Goal: Contribute content: Add original content to the website for others to see

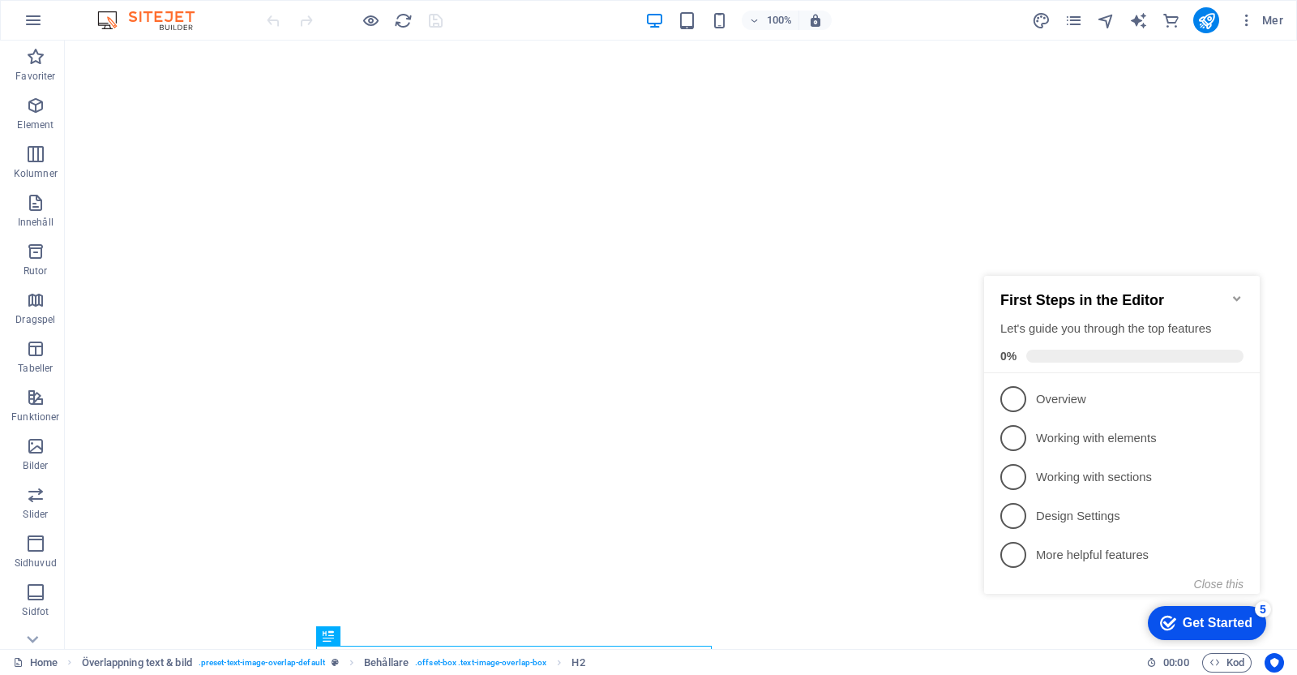
click at [1037, 296] on icon "Minimize checklist" at bounding box center [1236, 298] width 7 height 5
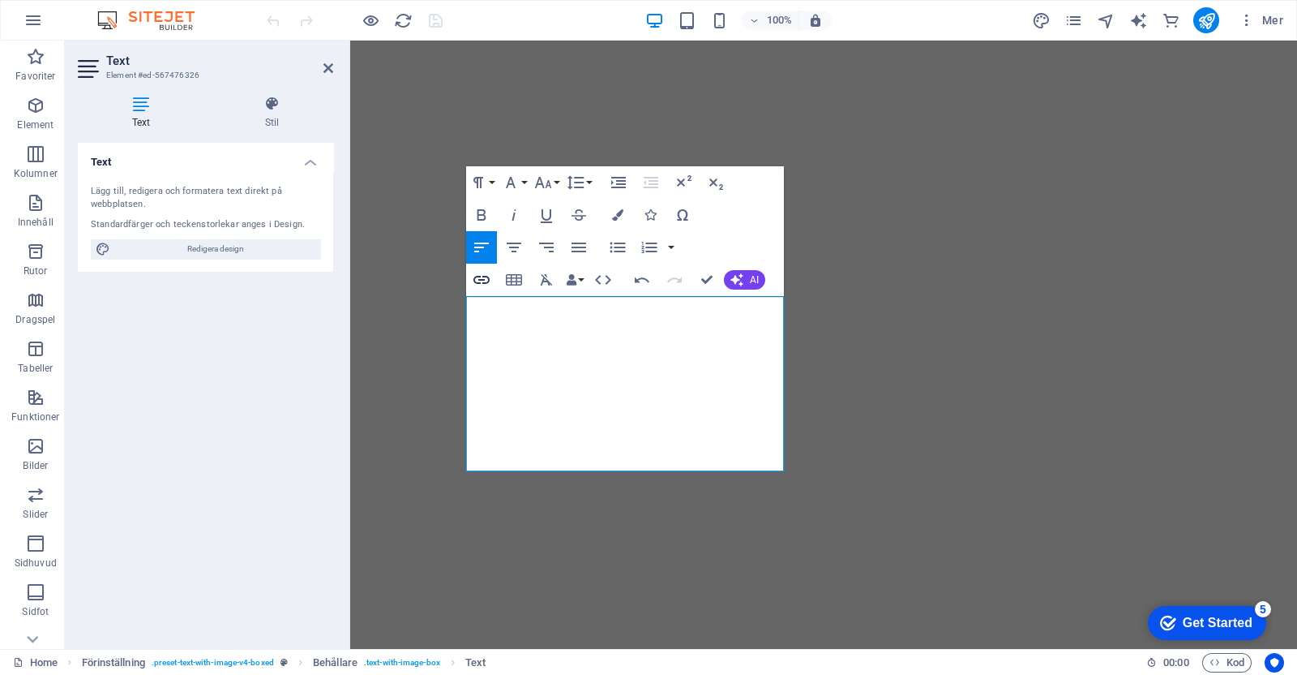
click at [483, 276] on icon "button" at bounding box center [482, 280] width 16 height 8
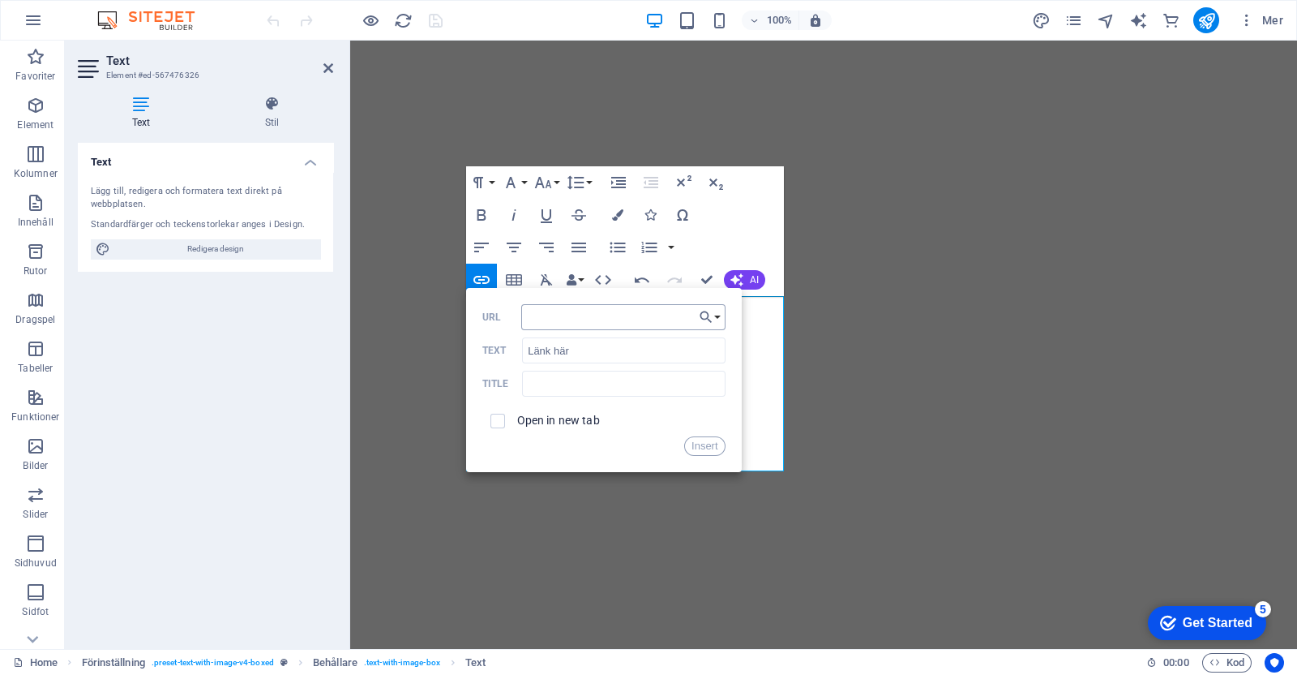
type input "[URL][DOMAIN_NAME]"
click at [710, 444] on button "Insert" at bounding box center [704, 445] width 41 height 19
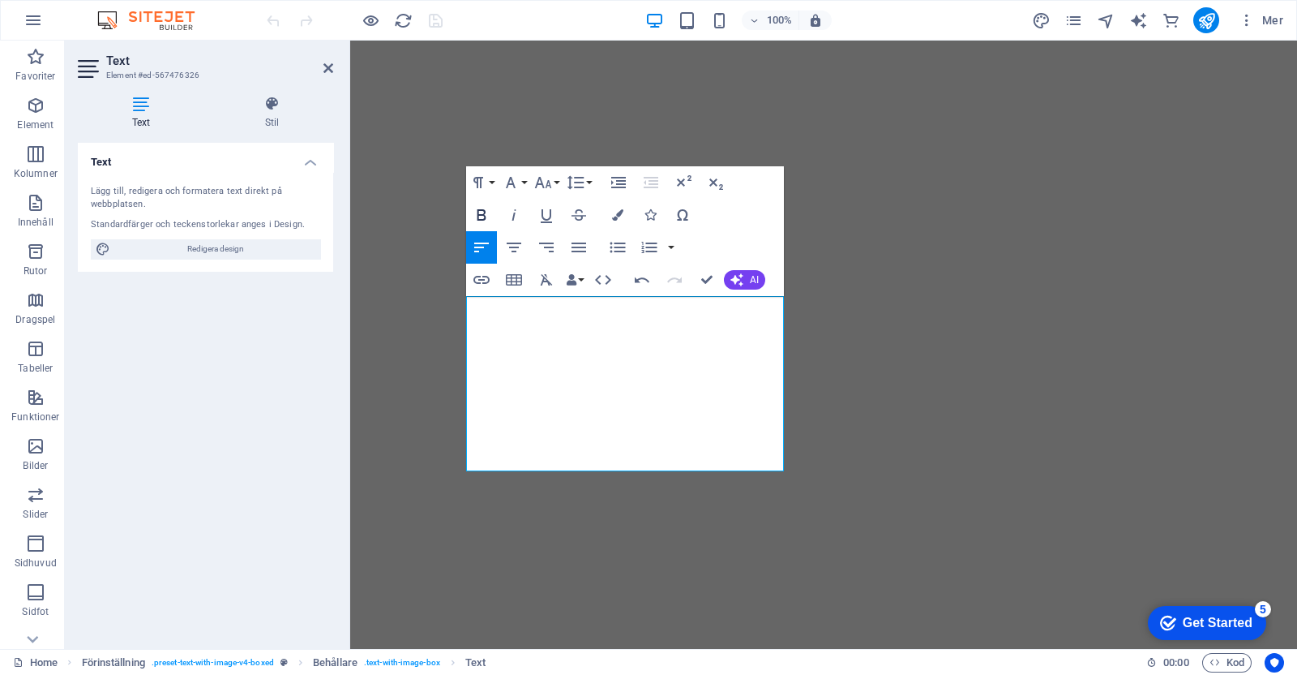
click at [480, 216] on icon "button" at bounding box center [481, 214] width 19 height 19
click at [522, 338] on icon "button" at bounding box center [525, 340] width 16 height 15
click at [481, 296] on div "Text" at bounding box center [505, 287] width 79 height 20
click at [481, 281] on icon "button" at bounding box center [481, 279] width 19 height 19
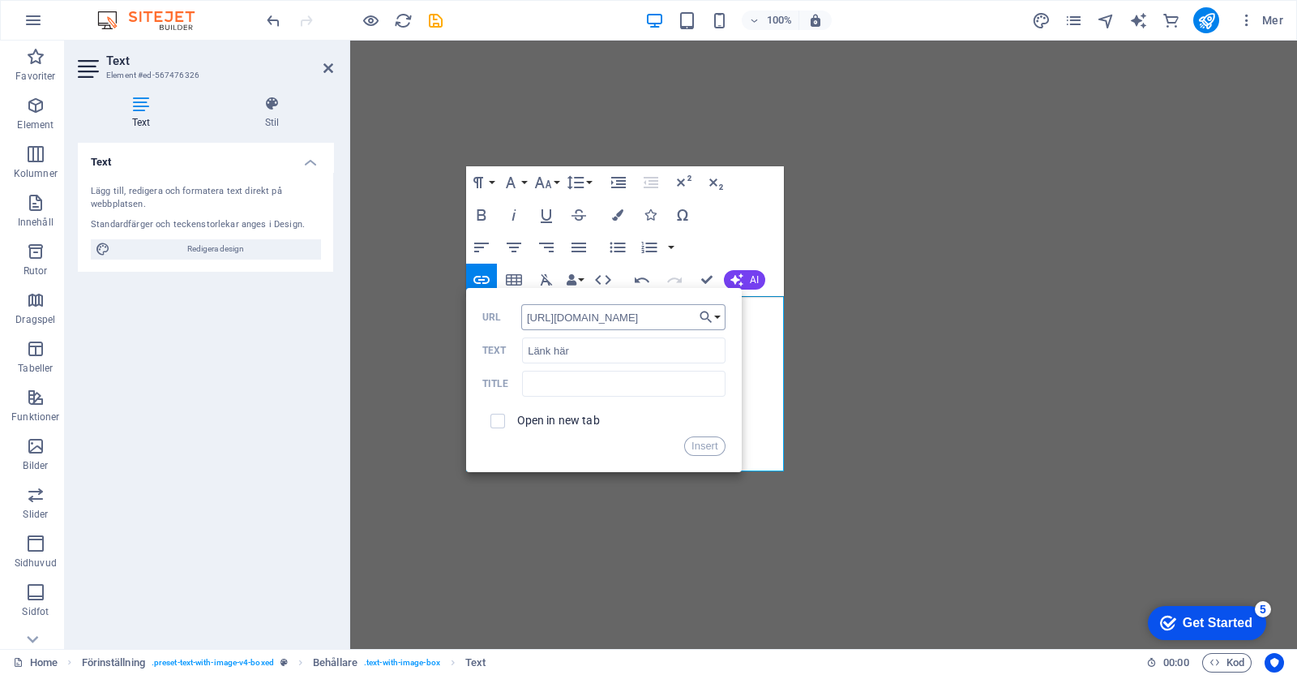
scroll to position [0, 35]
type input "[URL][DOMAIN_NAME]"
click at [516, 418] on div "Open in new tab" at bounding box center [603, 420] width 243 height 31
click at [495, 418] on input "checkbox" at bounding box center [495, 418] width 15 height 15
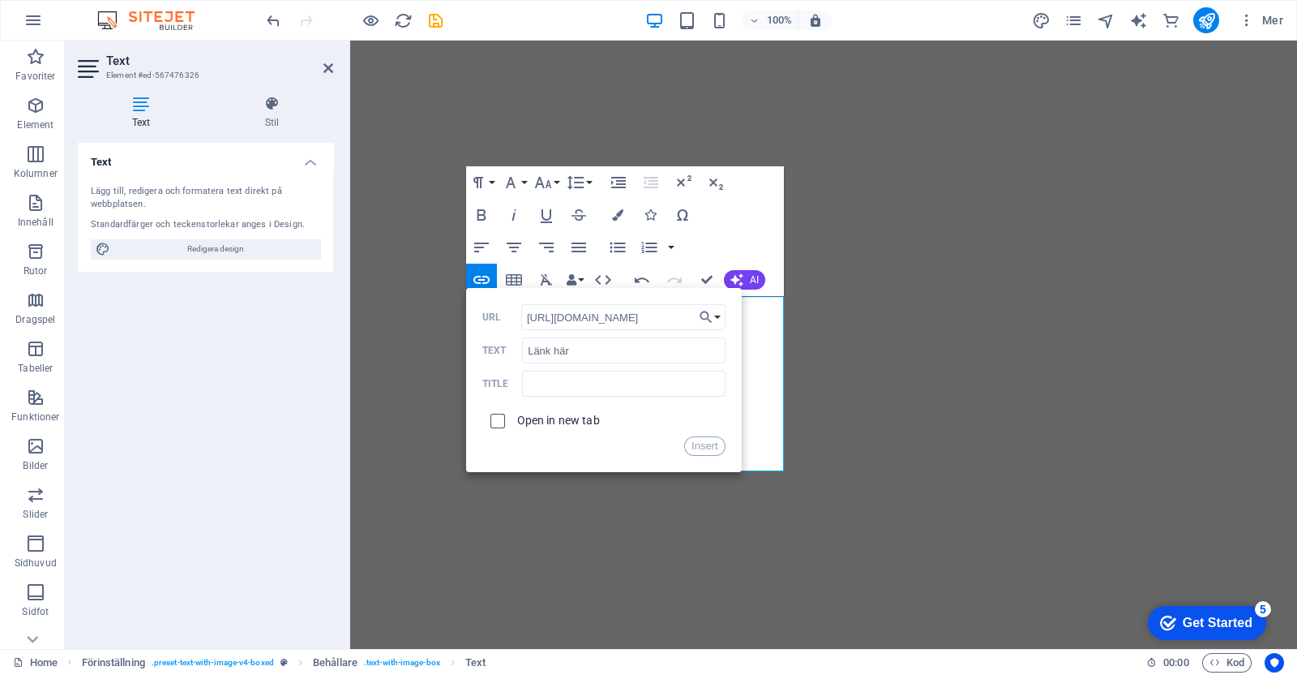
checkbox input "true"
click at [704, 442] on button "Insert" at bounding box center [704, 445] width 41 height 19
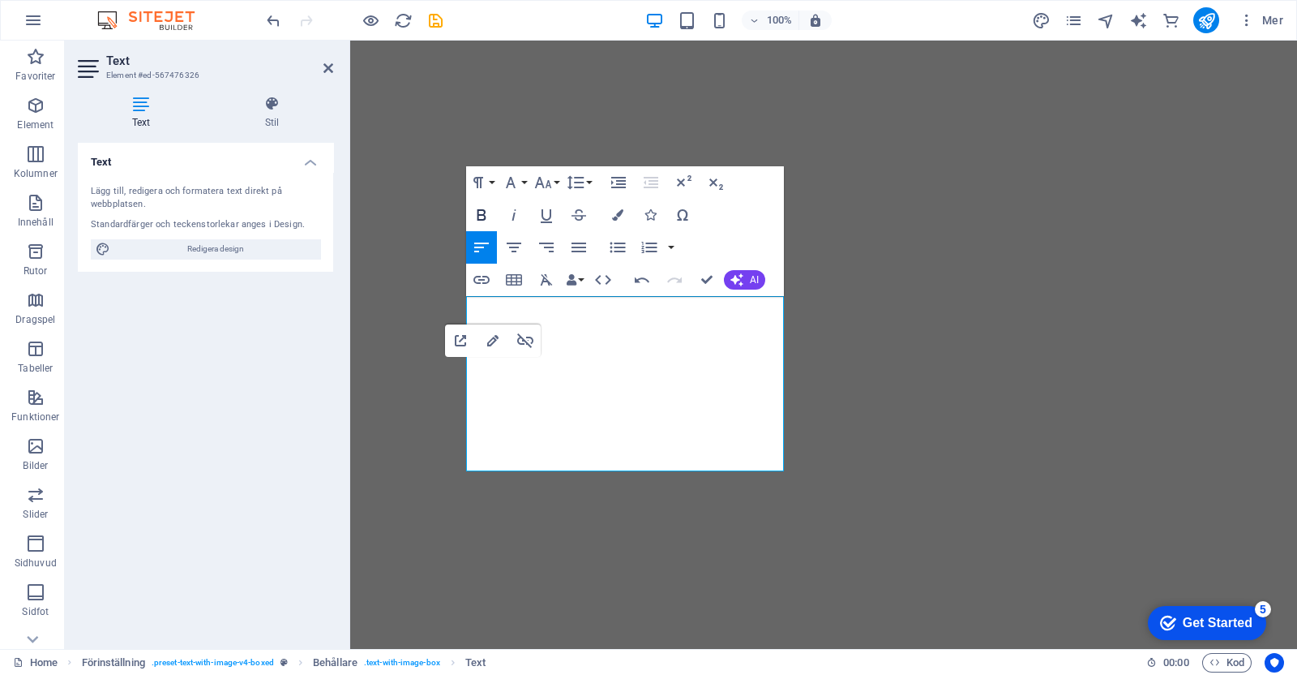
click at [480, 211] on icon "button" at bounding box center [481, 214] width 19 height 19
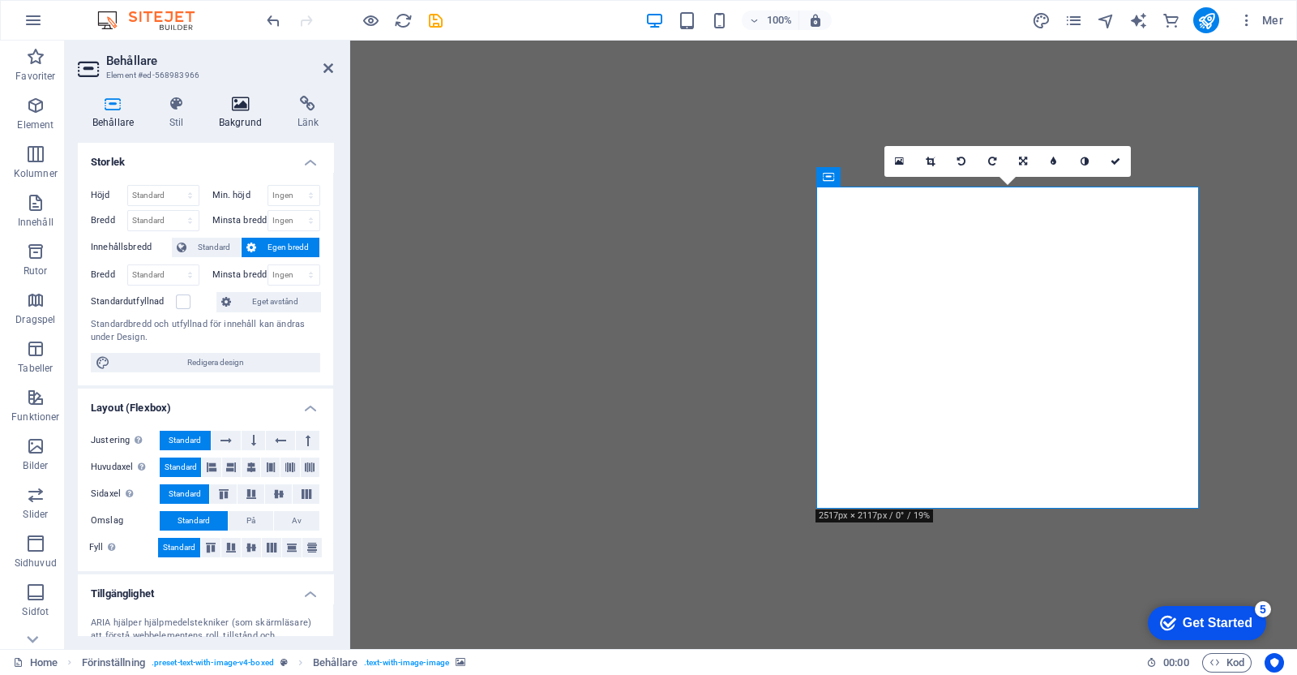
click at [239, 115] on h4 "Bakgrund" at bounding box center [243, 113] width 79 height 34
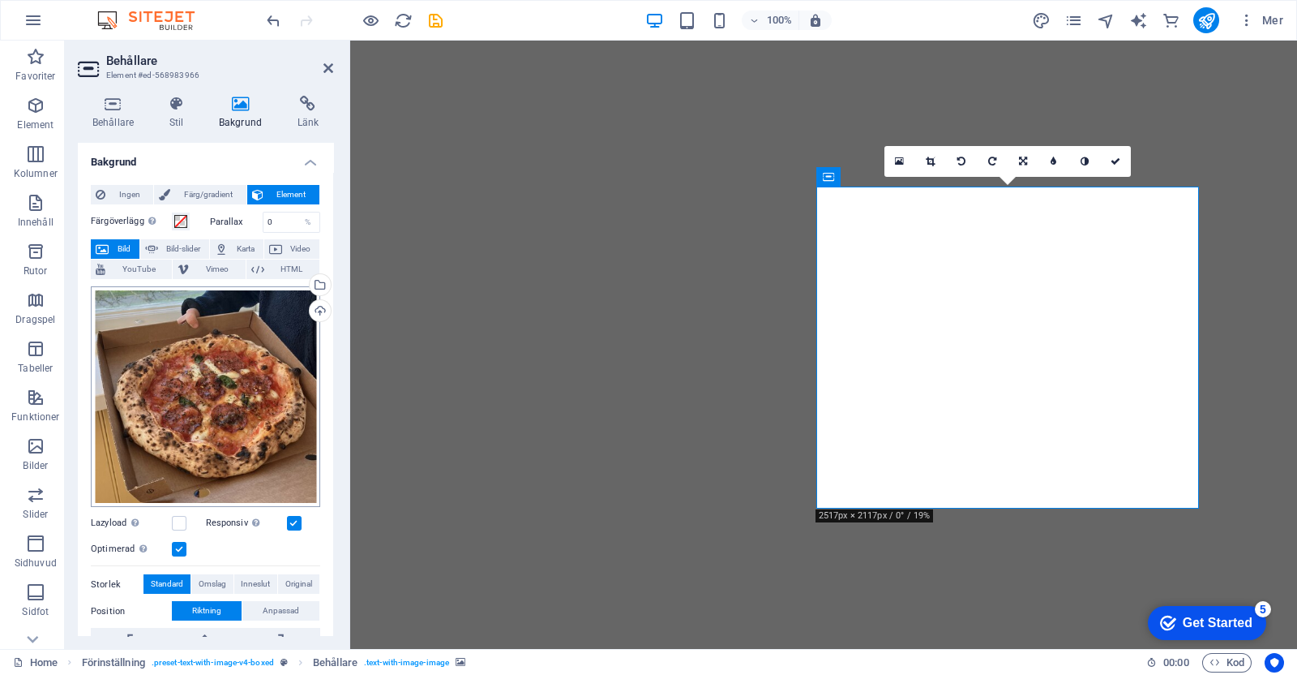
scroll to position [44, 0]
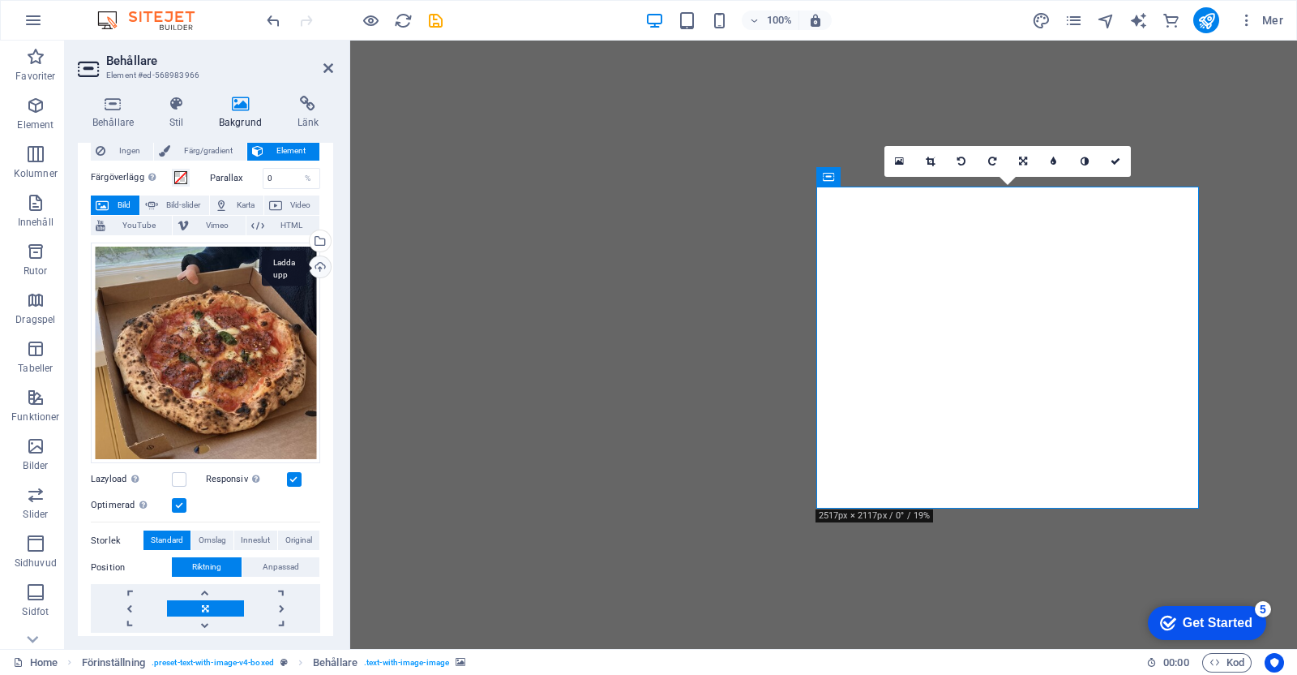
click at [319, 265] on div "Ladda upp" at bounding box center [319, 268] width 24 height 24
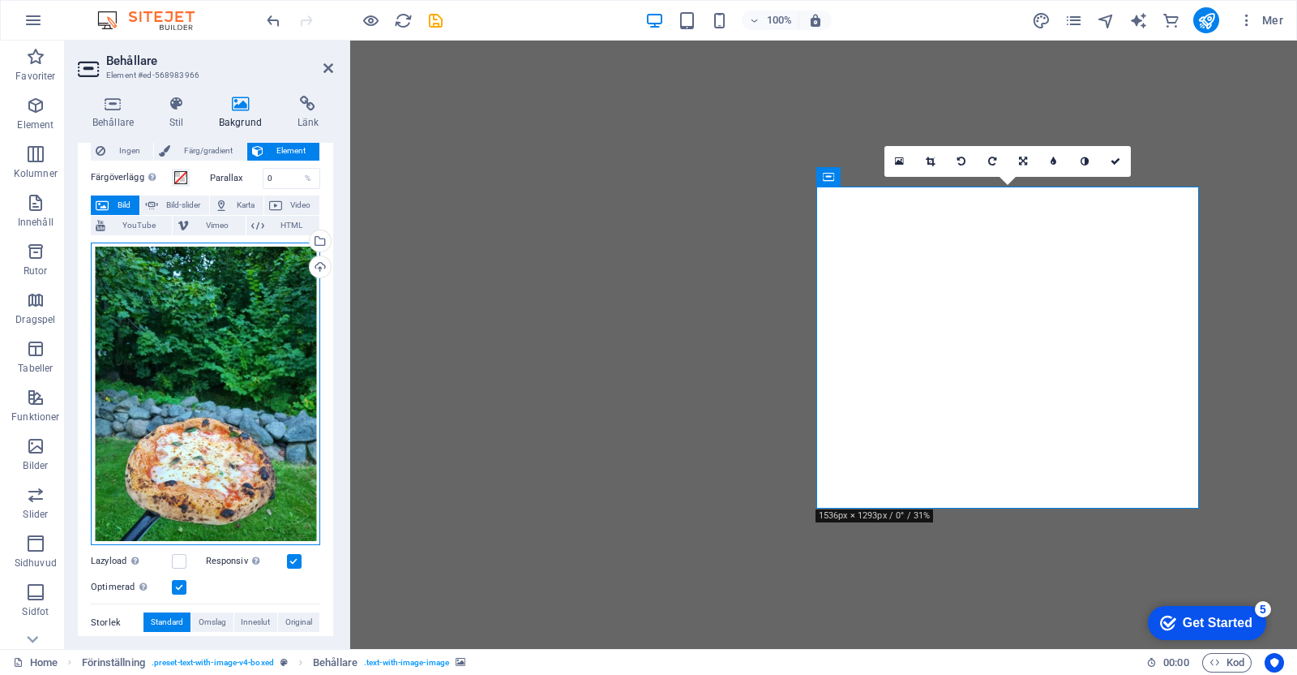
click at [175, 345] on div "Dra filer hit, klicka för att välja filer eller välj filer från Filer eller vår…" at bounding box center [205, 393] width 229 height 303
click at [175, 345] on body "Månskenspizza Home Favoriter Element Kolumner Innehåll Rutor Dragspel Tabeller …" at bounding box center [648, 337] width 1297 height 675
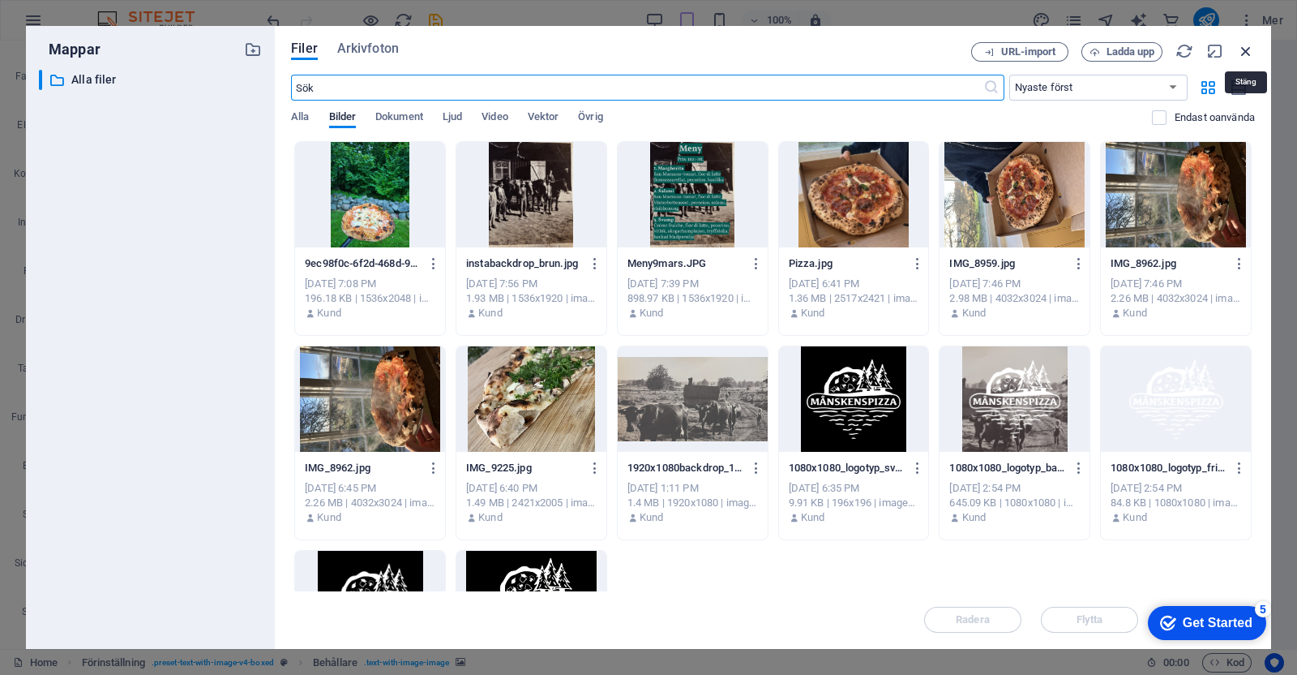
click at [1037, 55] on icon "button" at bounding box center [1246, 51] width 18 height 18
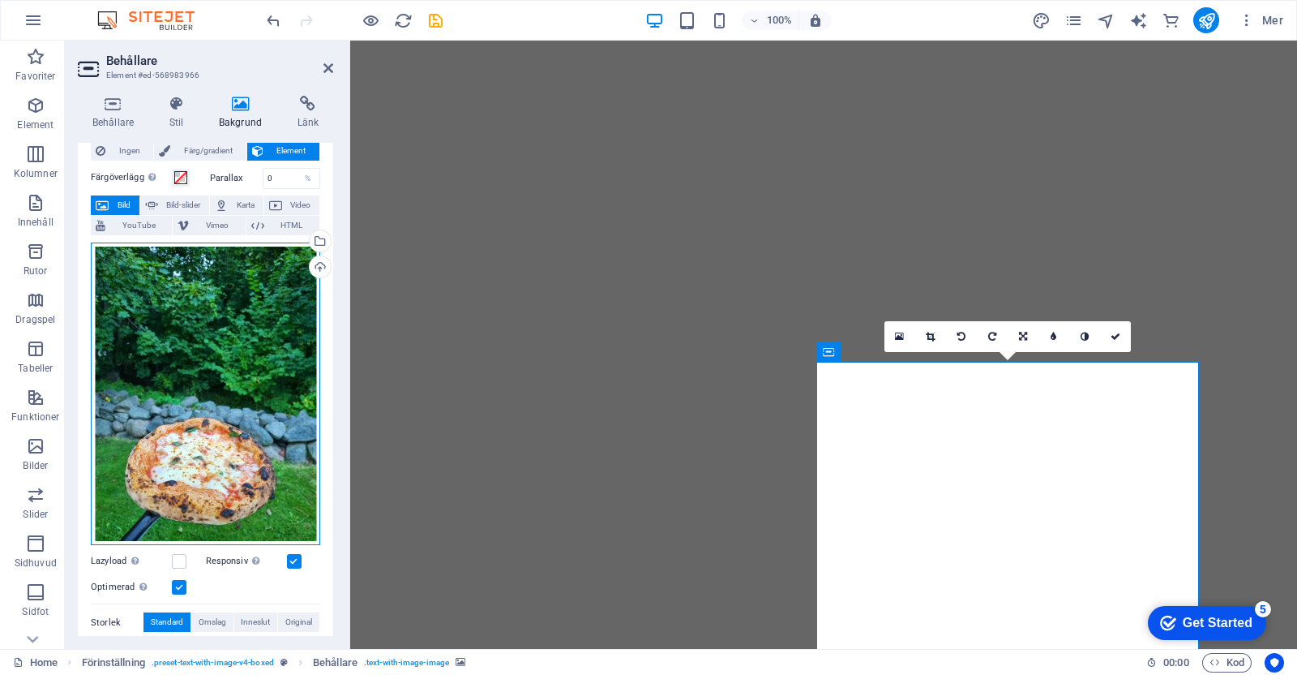
click at [109, 354] on div "Dra filer hit, klicka för att välja filer eller välj filer från Filer eller vår…" at bounding box center [205, 393] width 229 height 303
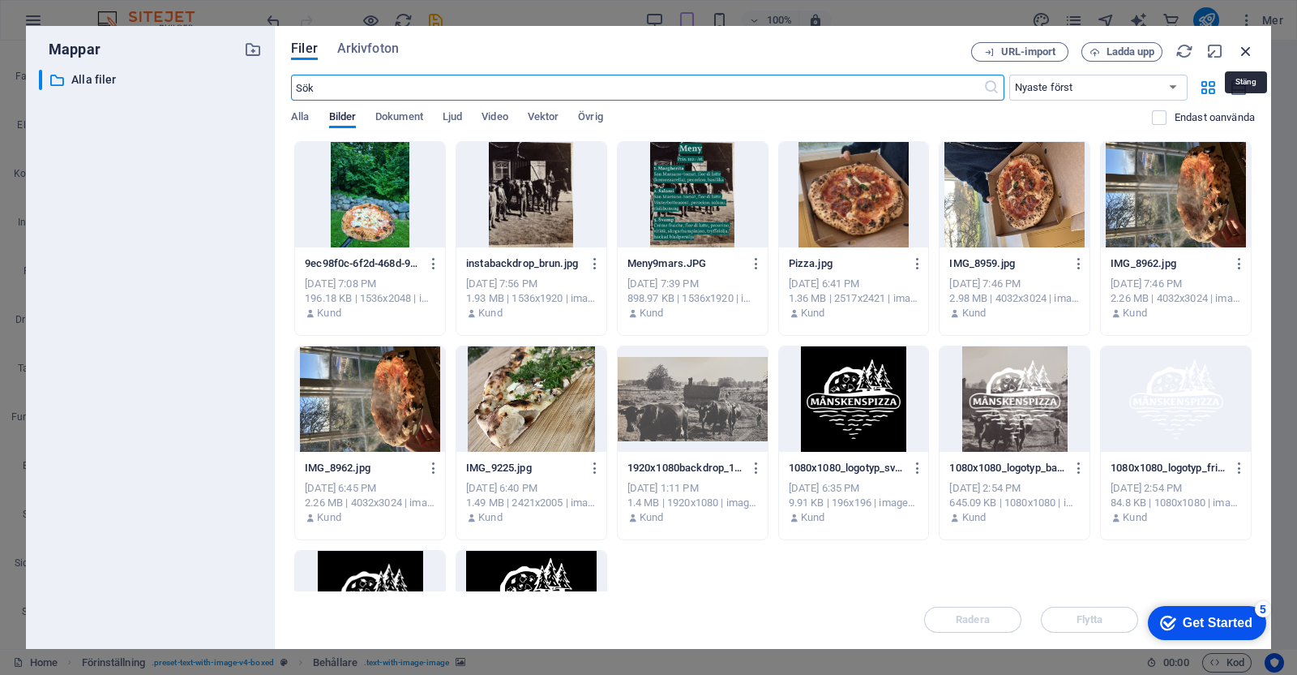
click at [1037, 49] on icon "button" at bounding box center [1246, 51] width 18 height 18
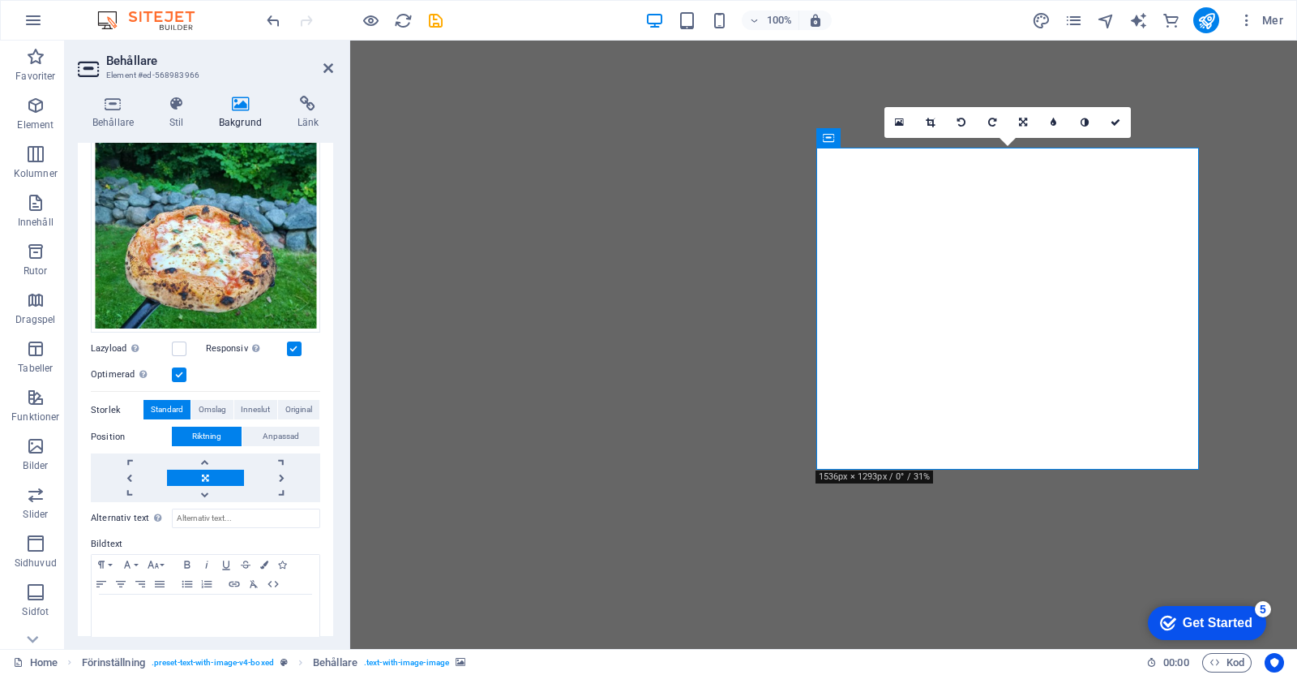
scroll to position [257, 0]
click at [217, 403] on span "Omslag" at bounding box center [213, 408] width 28 height 19
click at [264, 402] on span "Inneslut" at bounding box center [255, 408] width 29 height 19
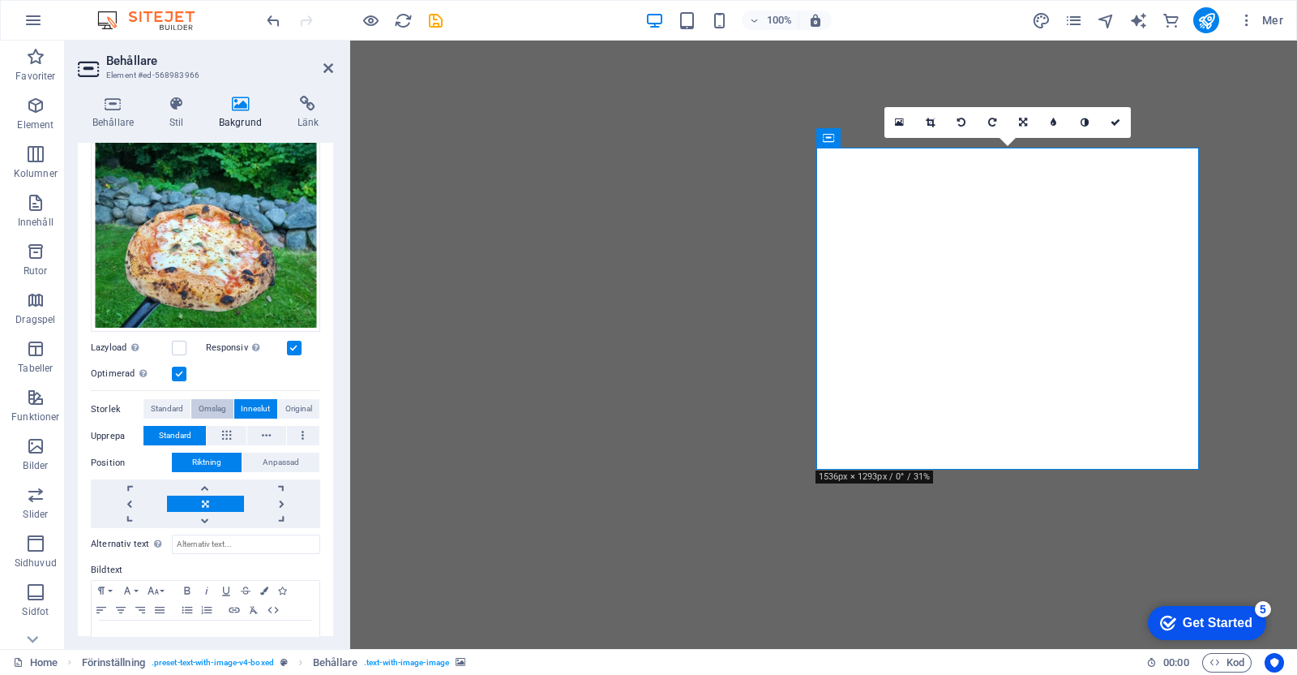
click at [213, 403] on span "Omslag" at bounding box center [213, 408] width 28 height 19
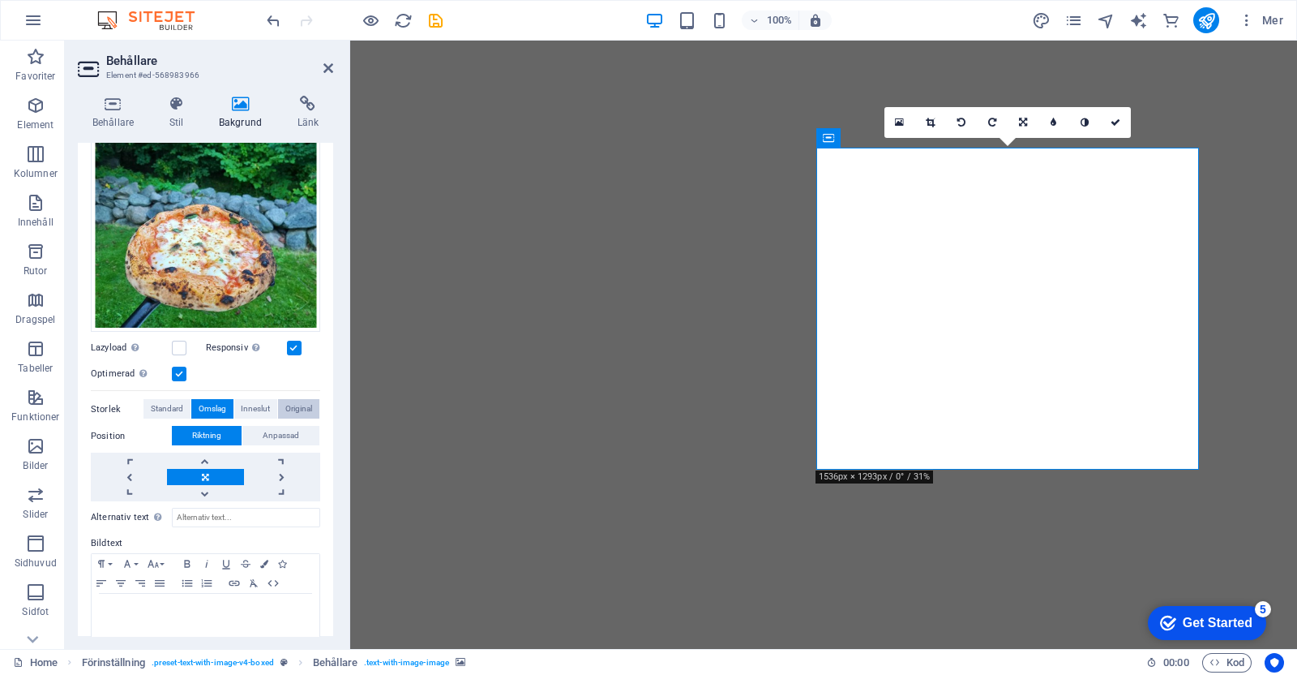
click at [298, 413] on span "Original" at bounding box center [298, 408] width 27 height 19
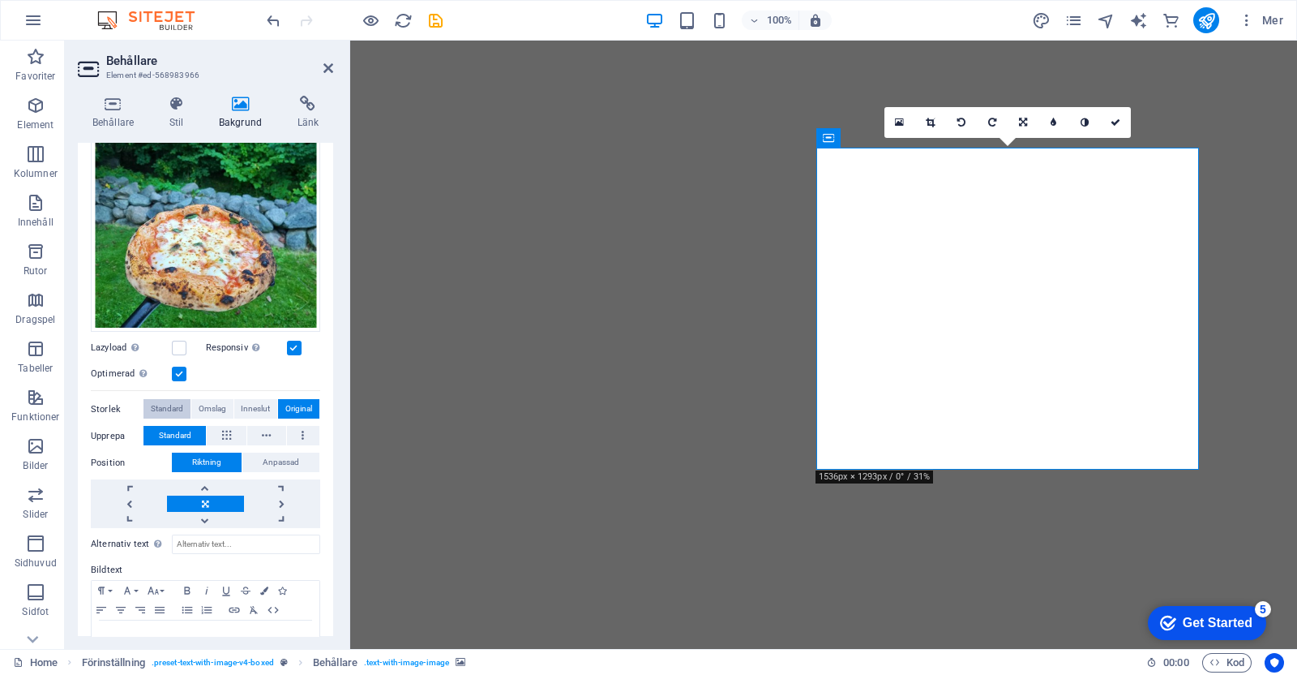
click at [184, 408] on button "Standard" at bounding box center [167, 408] width 47 height 19
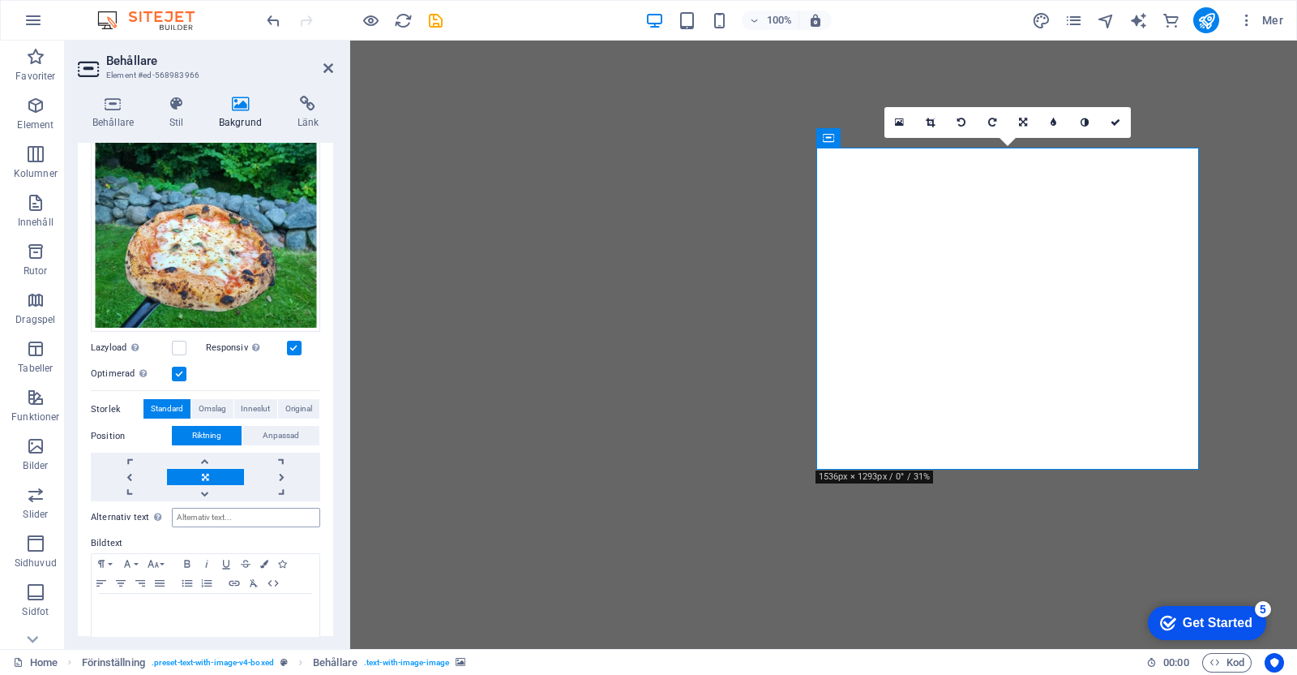
scroll to position [274, 0]
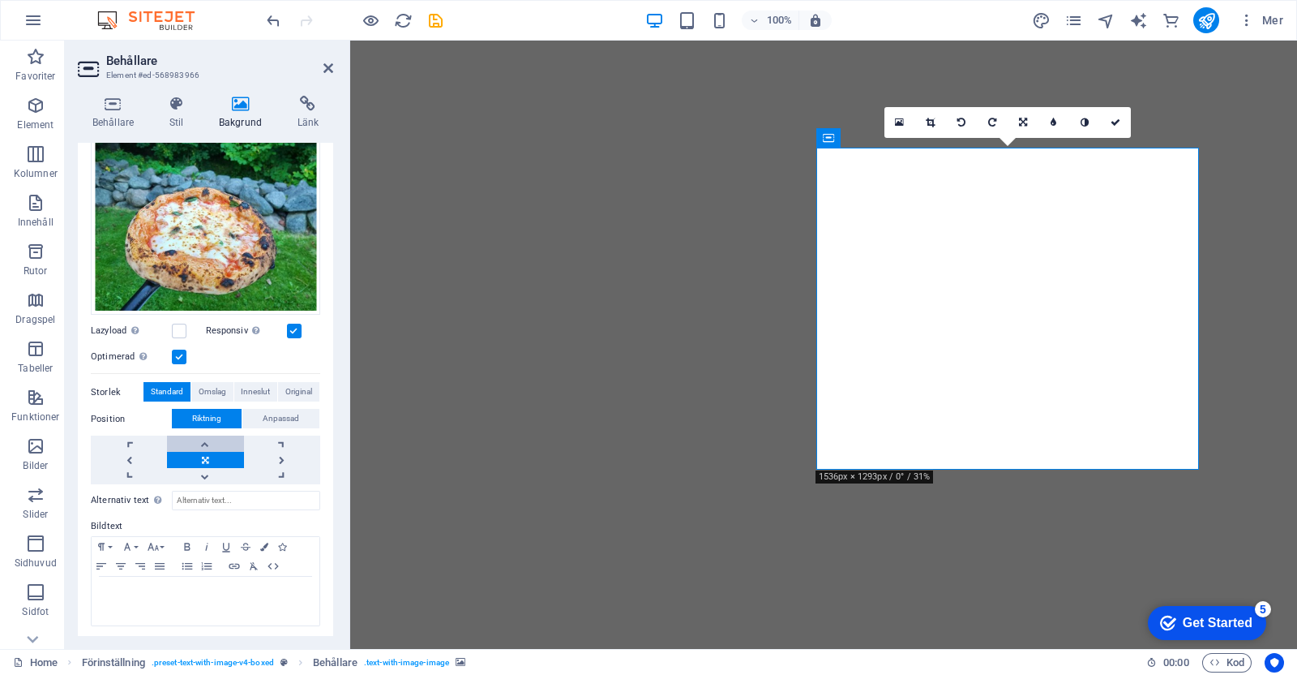
click at [207, 440] on link at bounding box center [205, 443] width 76 height 16
click at [206, 470] on link at bounding box center [205, 476] width 76 height 16
click at [302, 517] on label "Bildtext" at bounding box center [205, 526] width 229 height 19
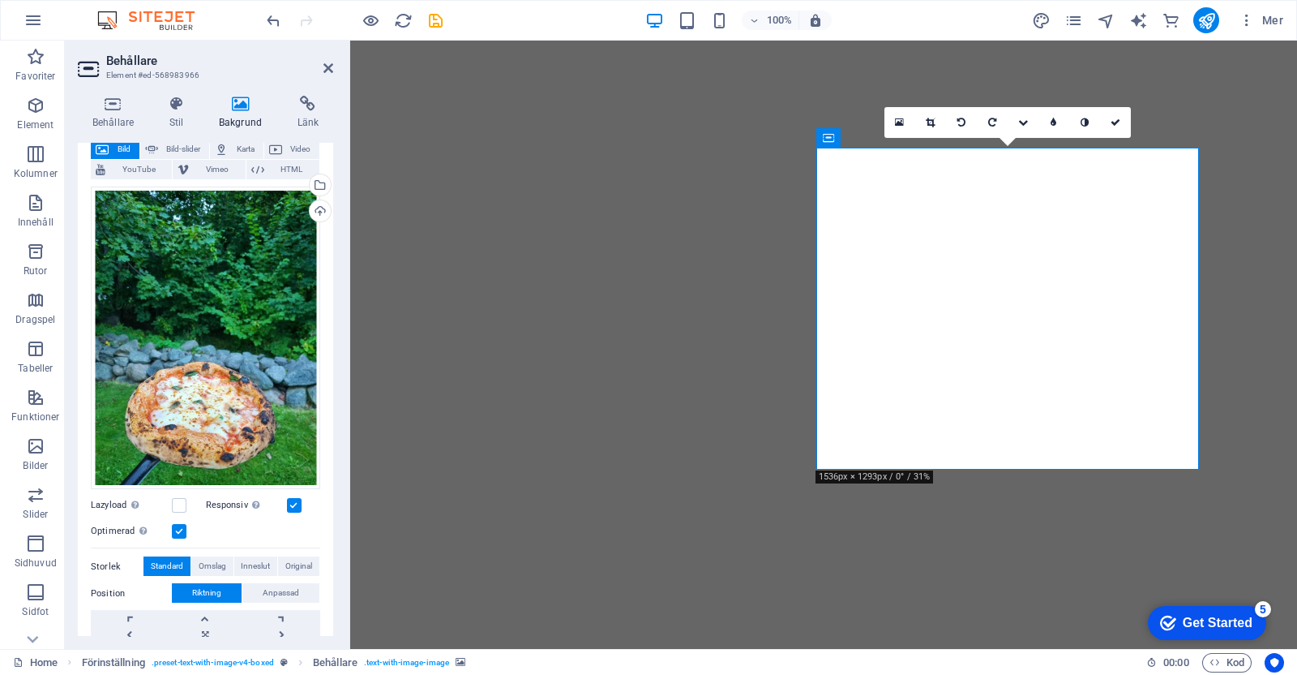
scroll to position [79, 0]
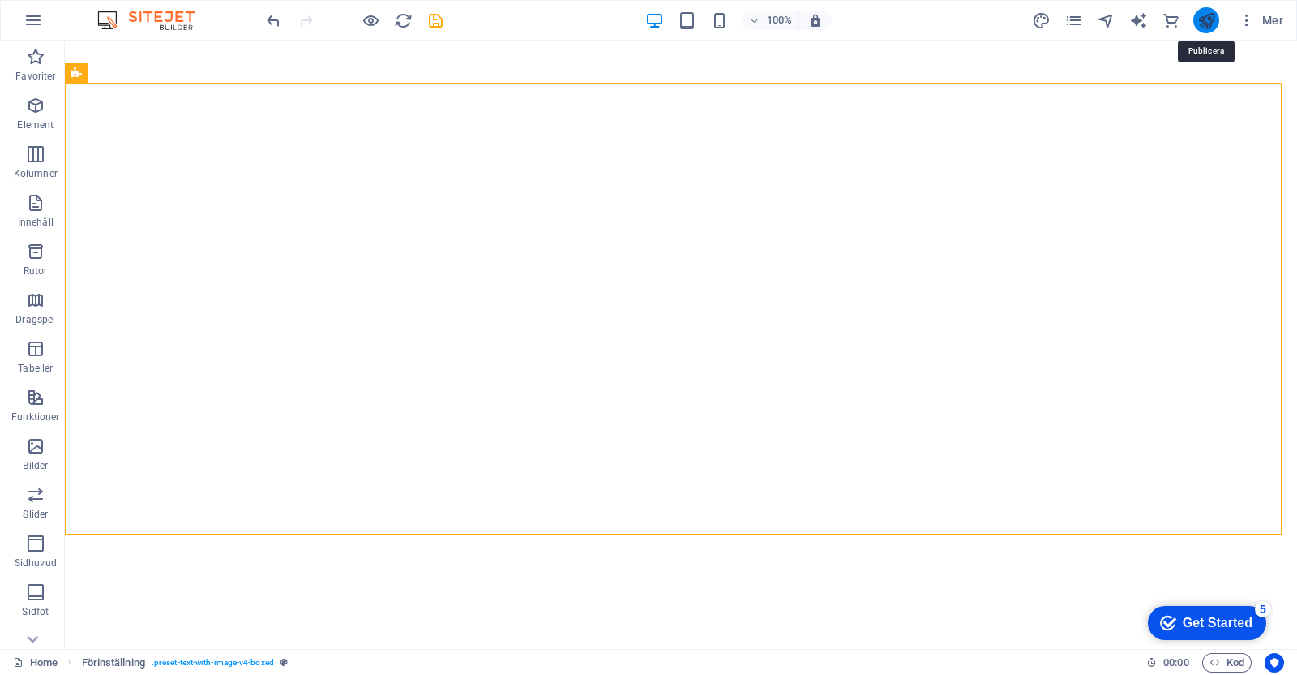
click at [1037, 22] on icon "publish" at bounding box center [1207, 20] width 19 height 19
